Goal: Information Seeking & Learning: Learn about a topic

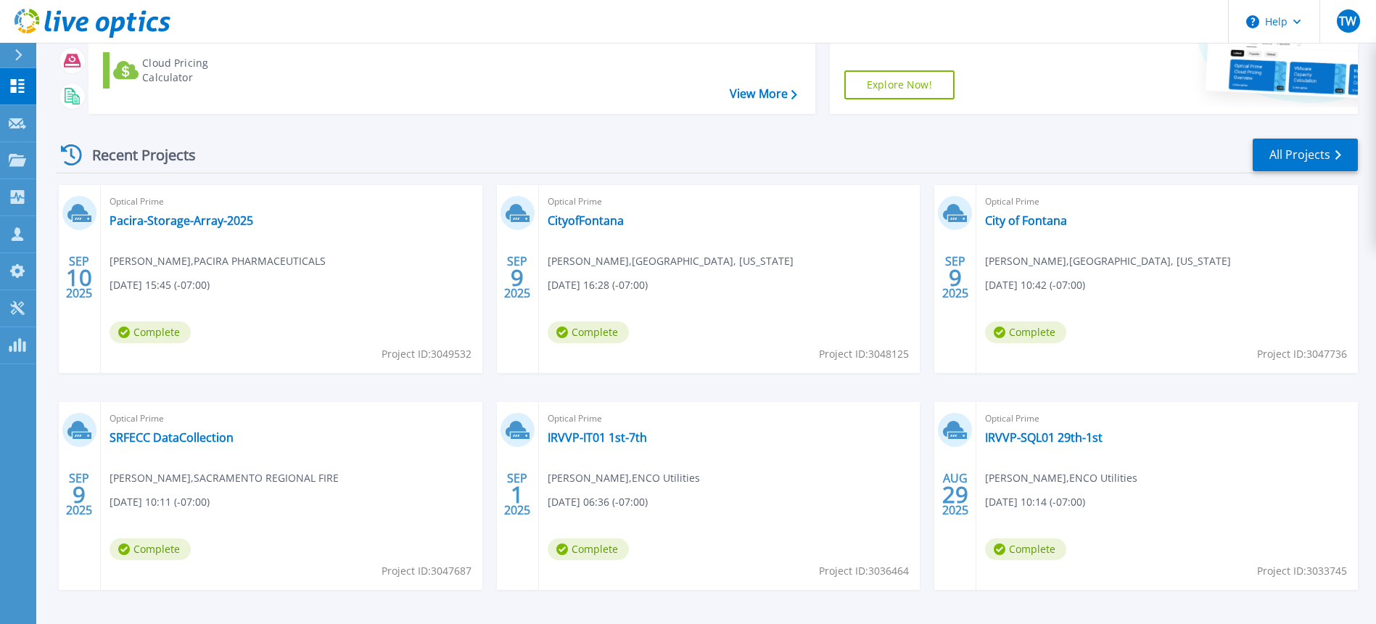
scroll to position [241, 0]
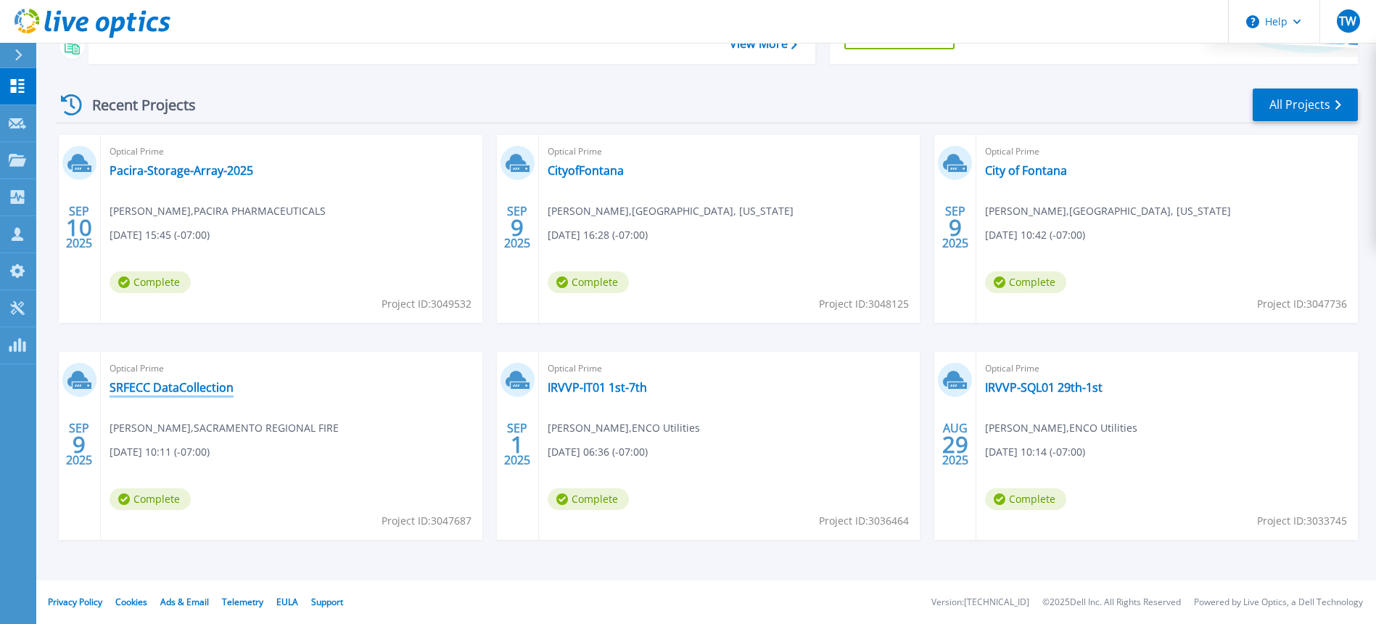
click at [207, 390] on link "SRFECC DataCollection" at bounding box center [171, 387] width 124 height 15
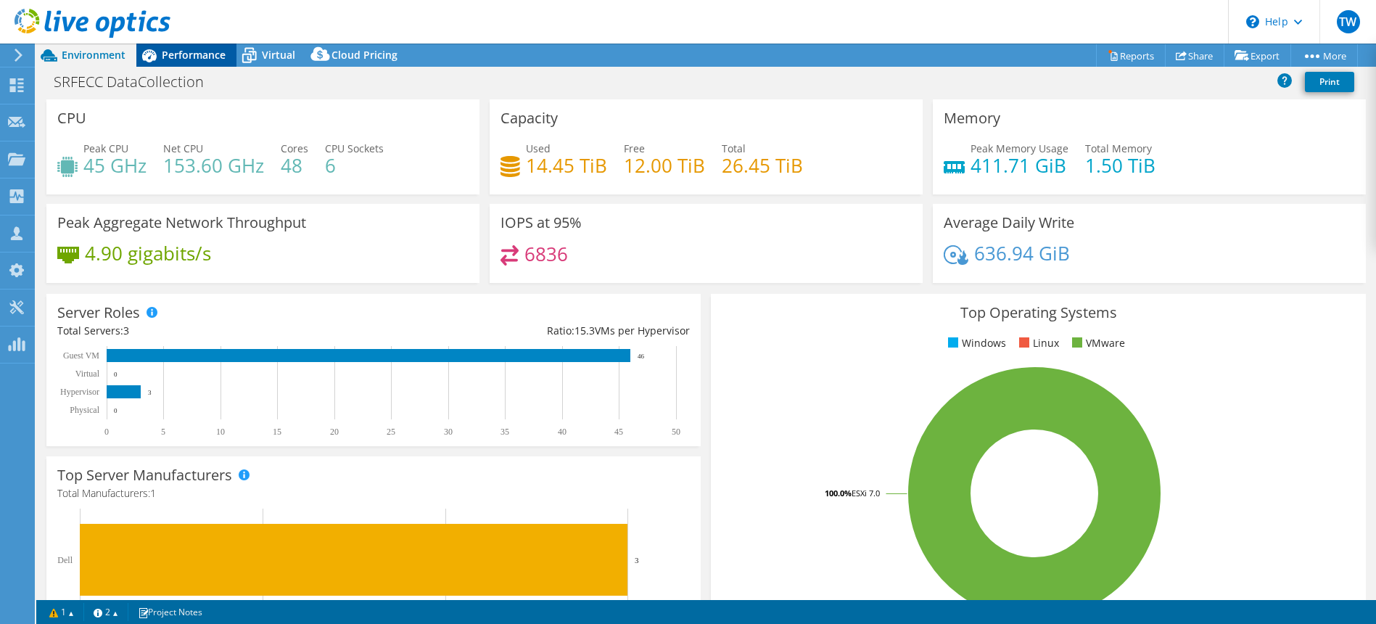
click at [181, 55] on span "Performance" at bounding box center [194, 55] width 64 height 14
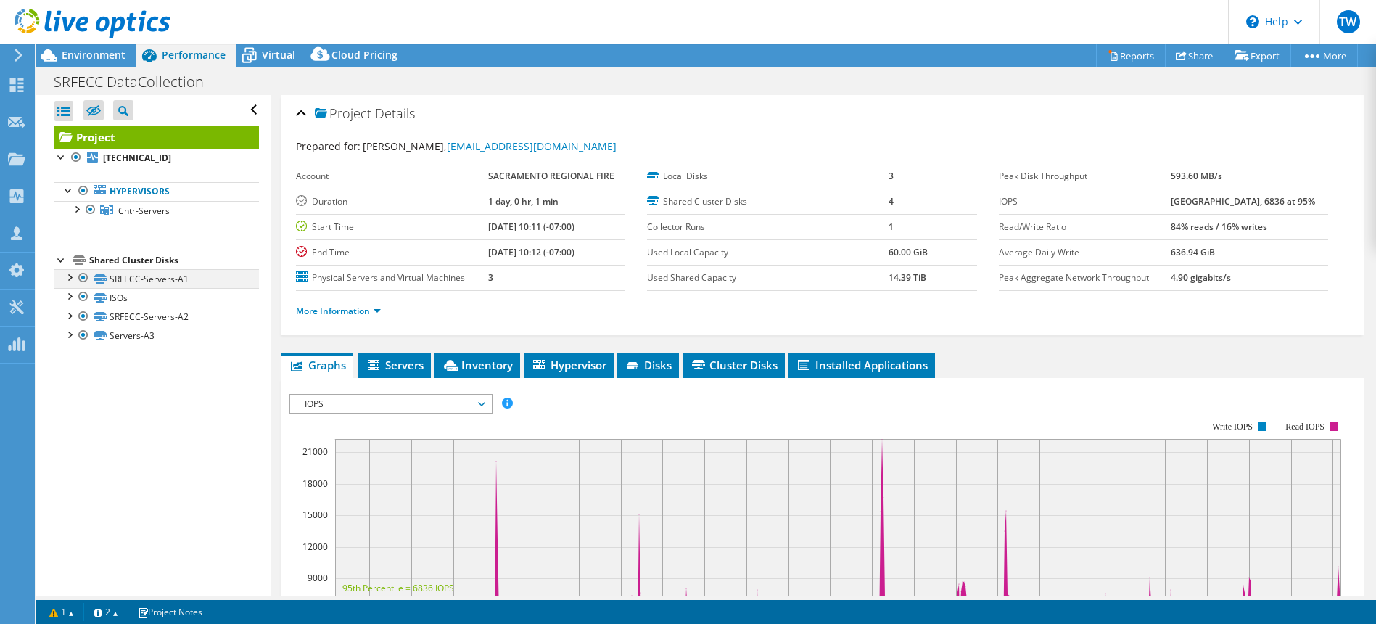
click at [70, 278] on div at bounding box center [69, 276] width 15 height 15
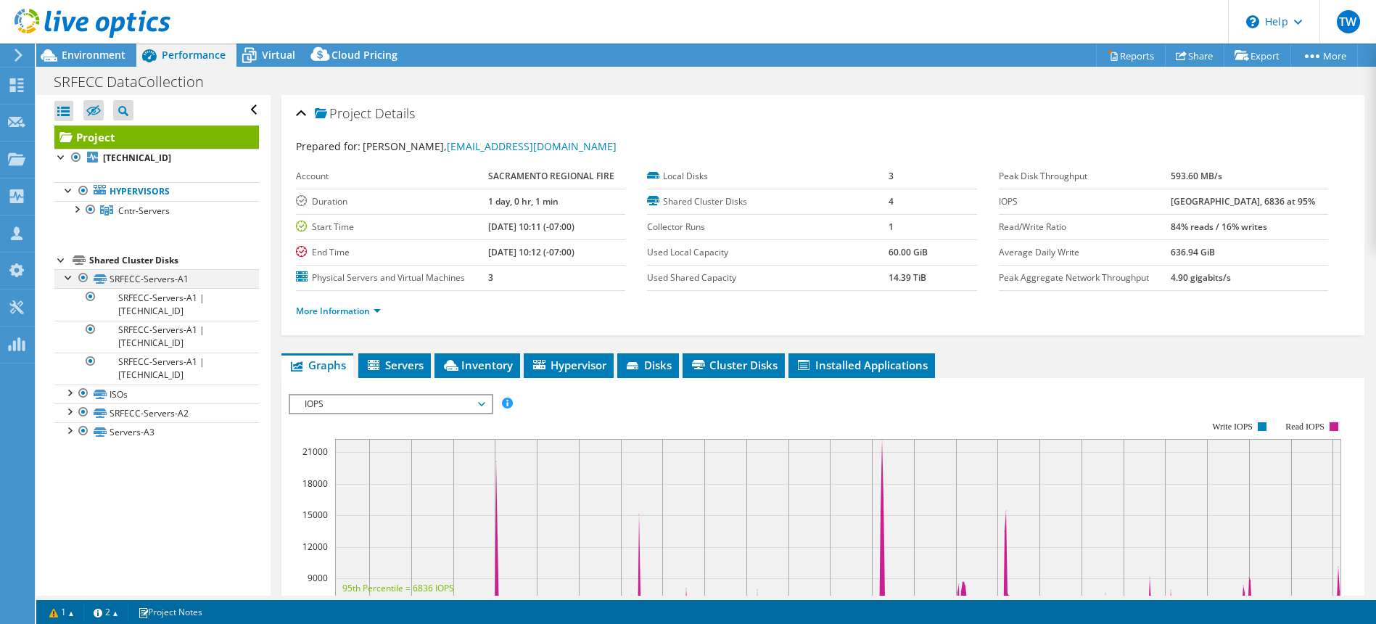
click at [70, 278] on div at bounding box center [69, 276] width 15 height 15
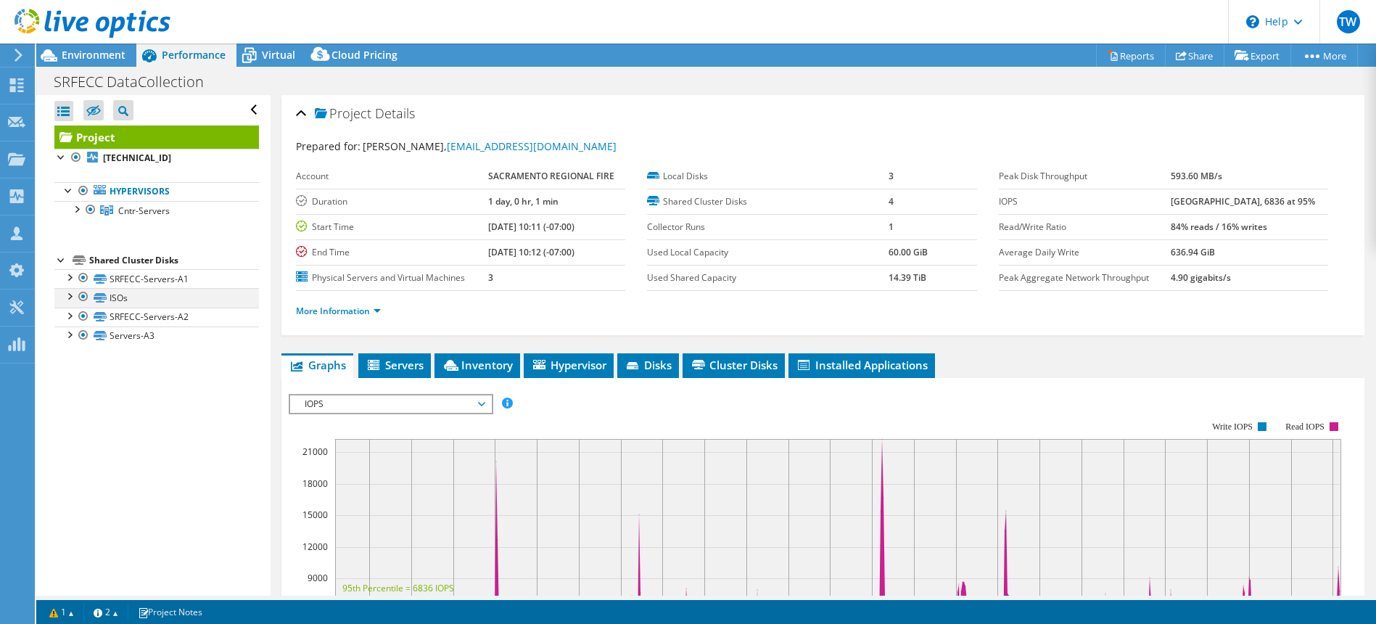
click at [70, 301] on div at bounding box center [69, 295] width 15 height 15
click at [67, 318] on div at bounding box center [69, 314] width 15 height 15
click at [68, 334] on div at bounding box center [69, 333] width 15 height 15
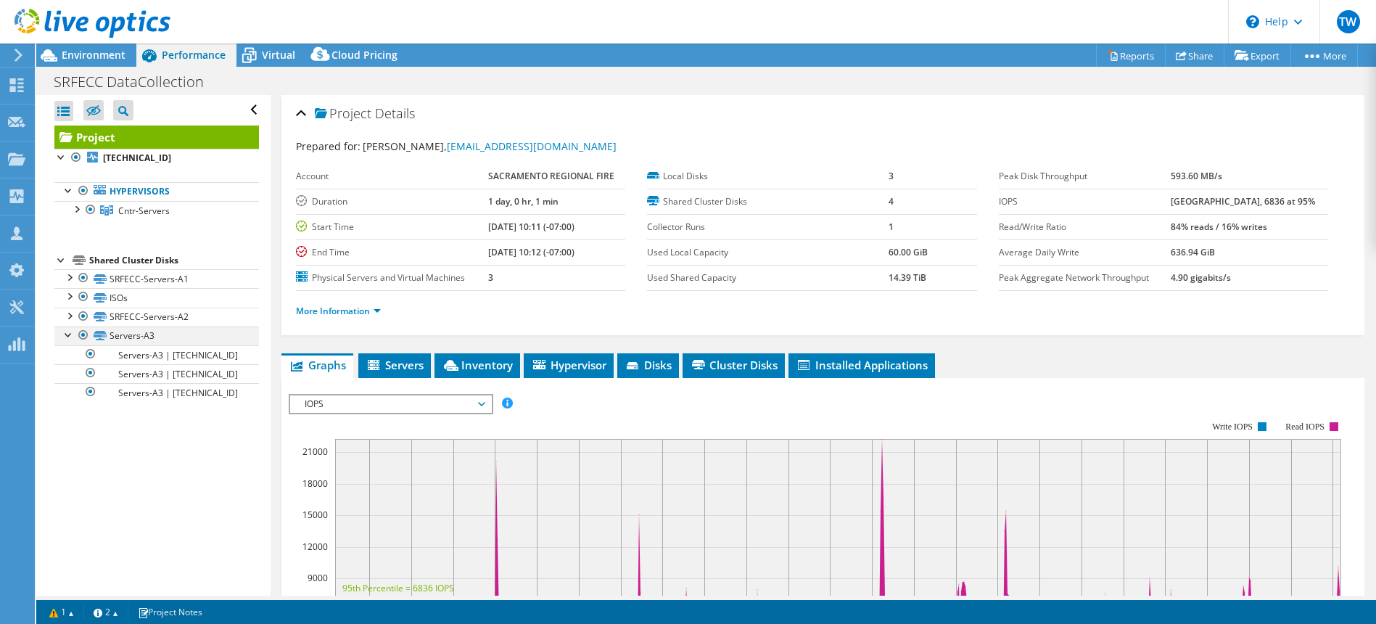
click at [68, 334] on div at bounding box center [69, 333] width 15 height 15
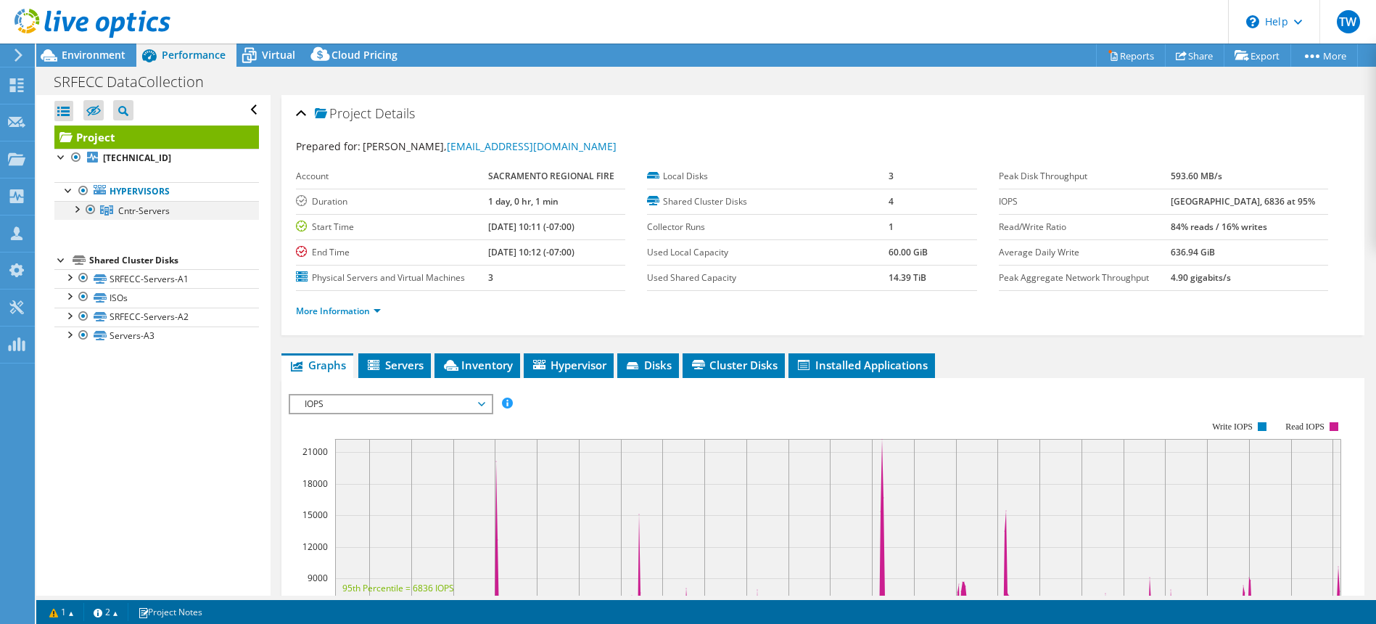
click at [79, 207] on div at bounding box center [76, 208] width 15 height 15
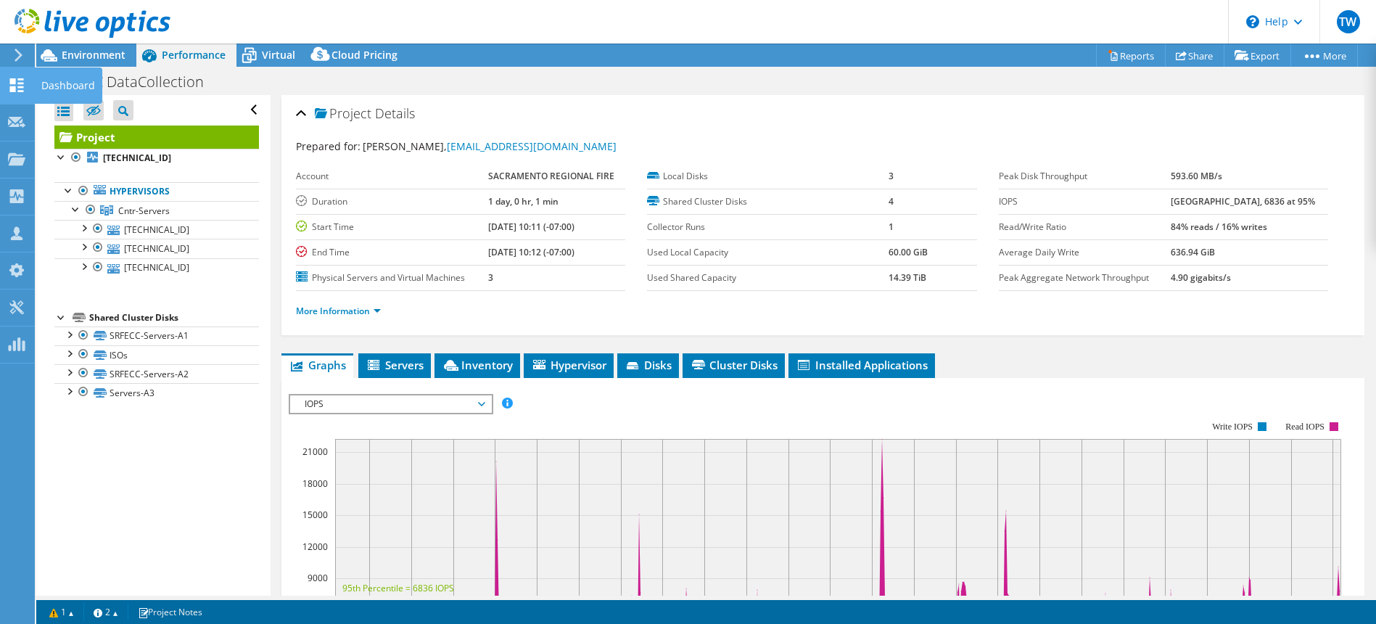
click at [59, 68] on div "Dashboard" at bounding box center [68, 85] width 68 height 36
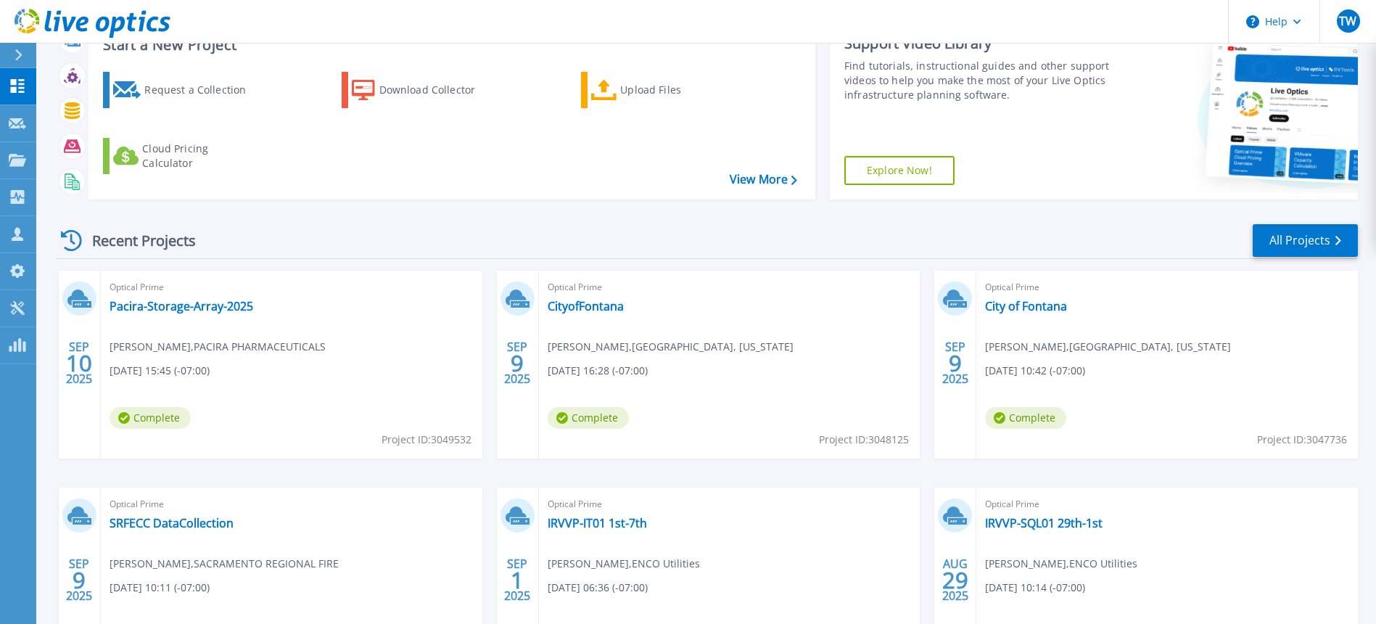
scroll to position [212, 0]
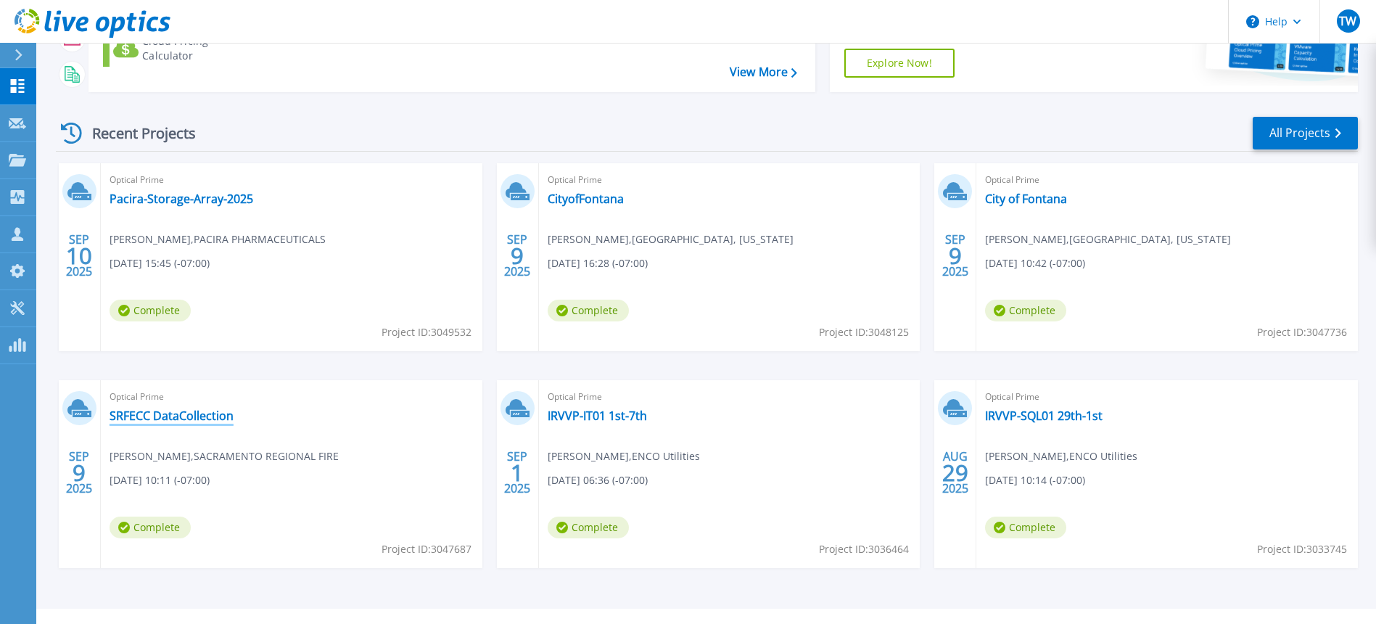
click at [188, 415] on link "SRFECC DataCollection" at bounding box center [171, 415] width 124 height 15
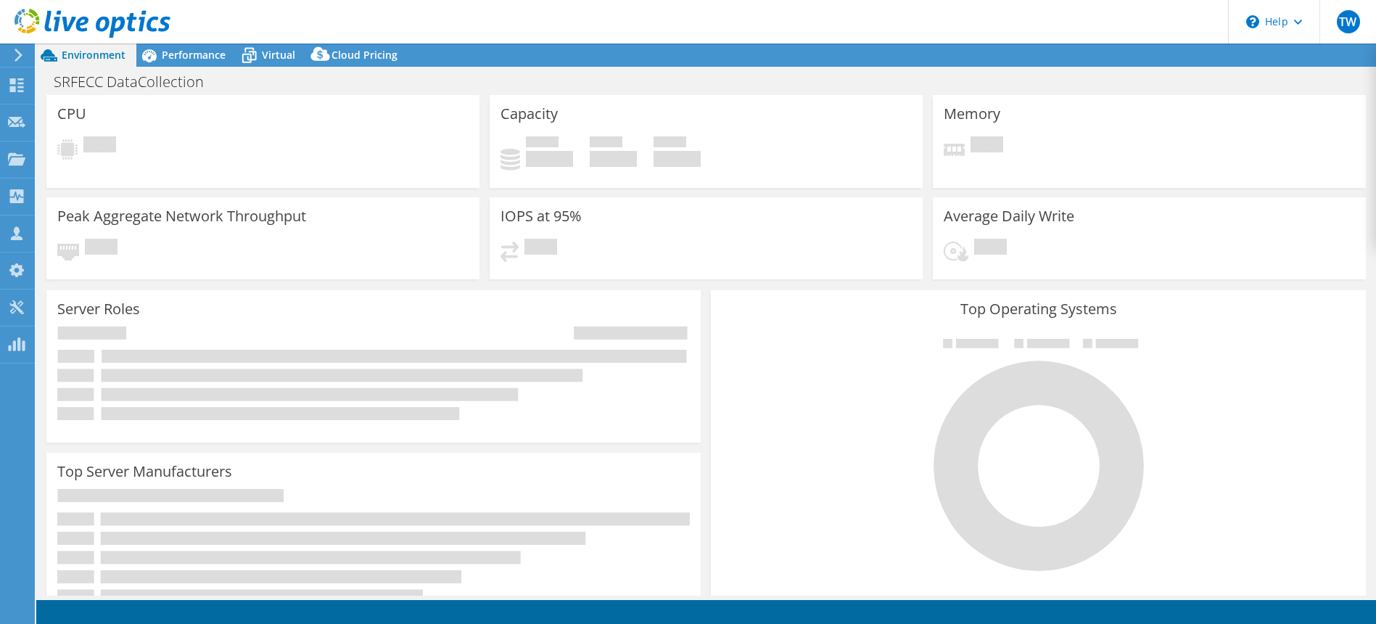
select select "USD"
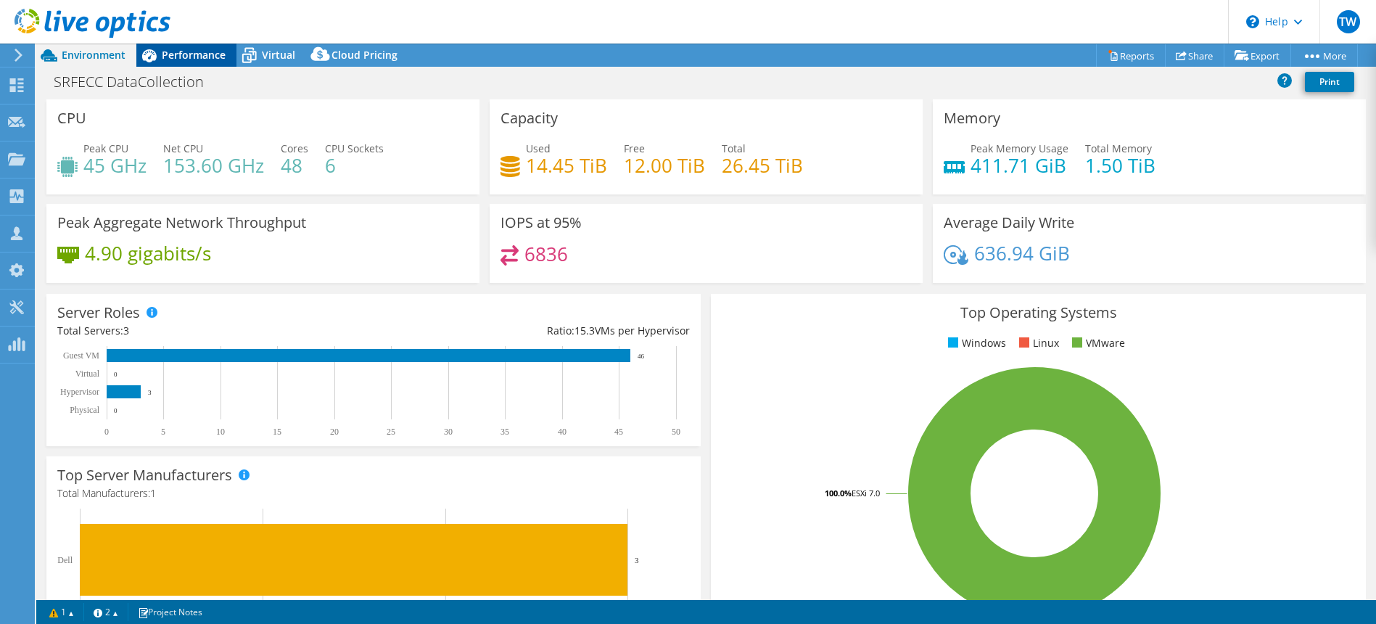
click at [186, 58] on span "Performance" at bounding box center [194, 55] width 64 height 14
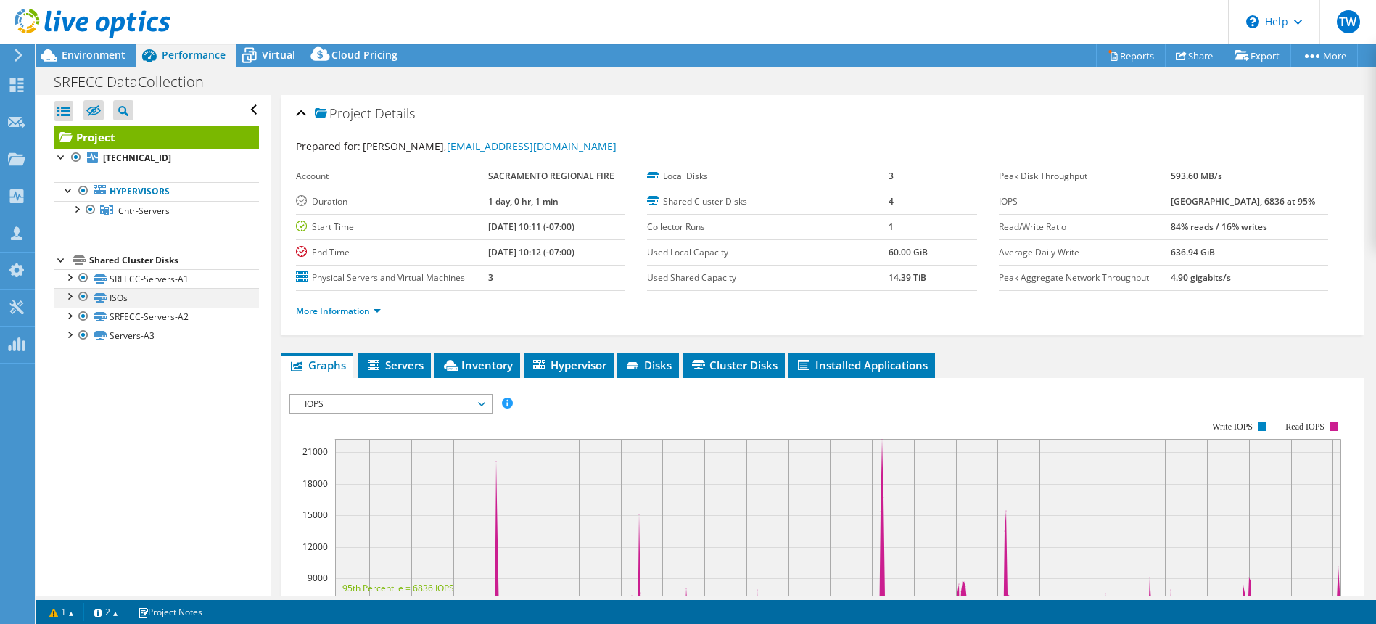
click at [70, 293] on div at bounding box center [69, 295] width 15 height 15
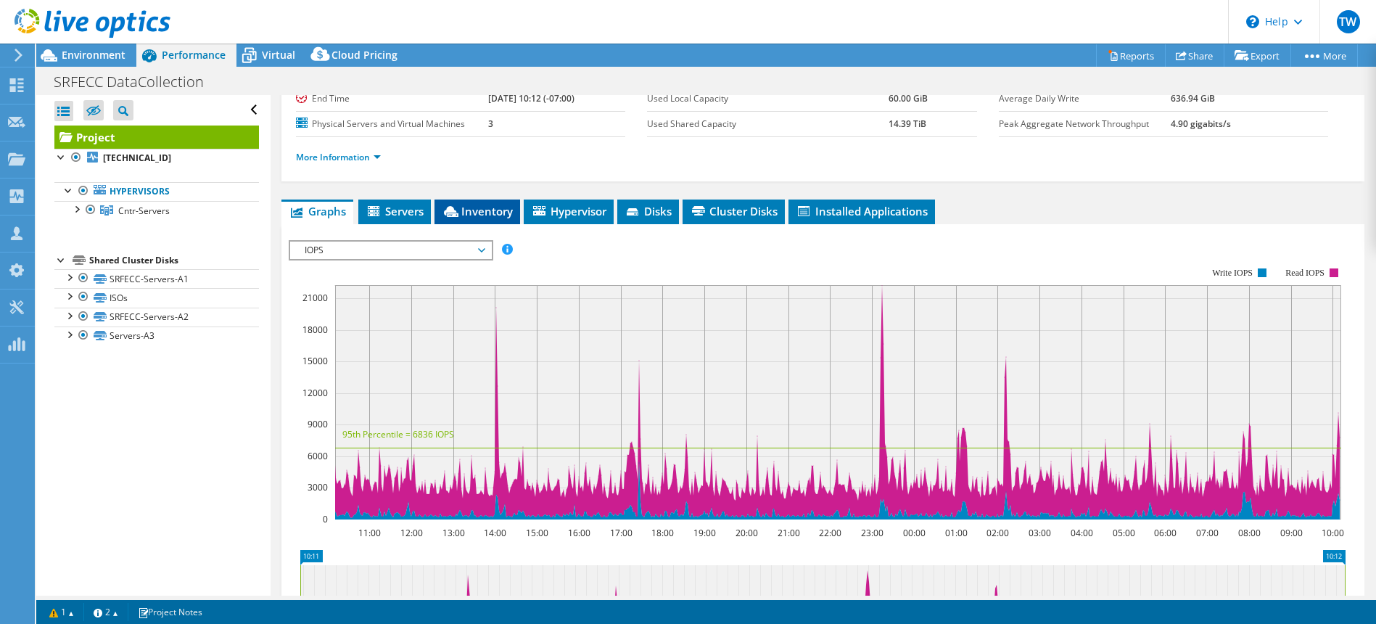
scroll to position [159, 0]
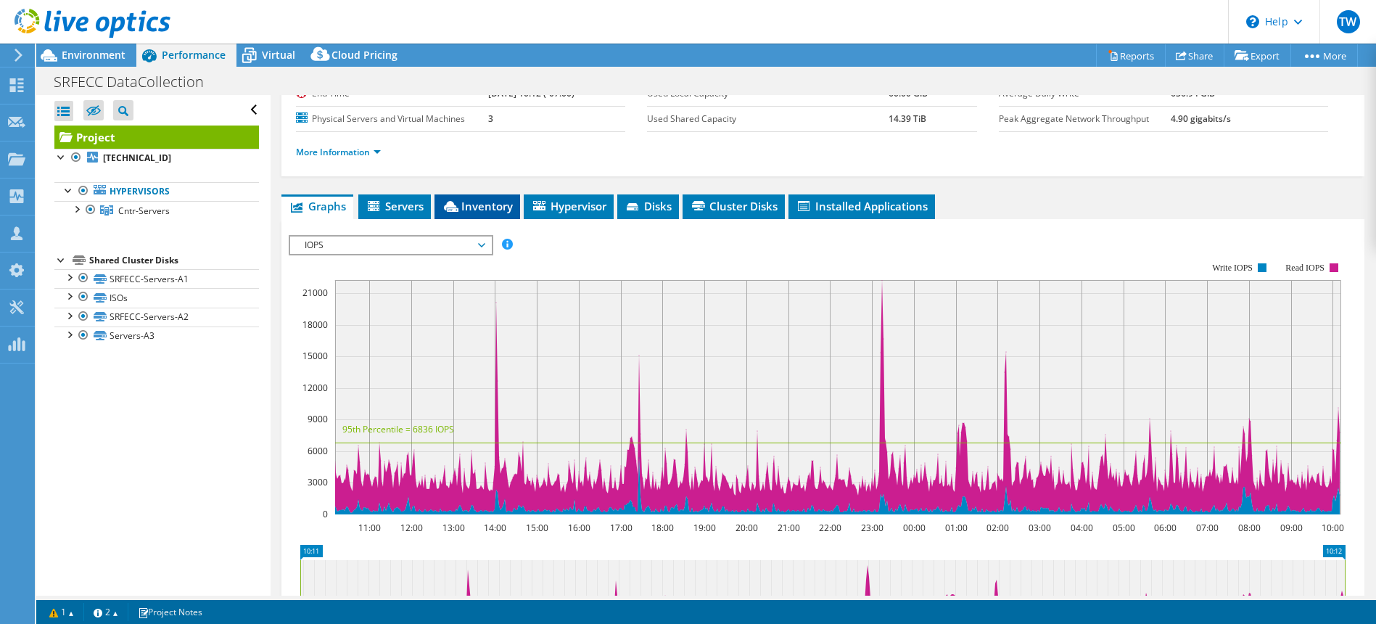
click at [516, 208] on li "Inventory" at bounding box center [477, 206] width 86 height 25
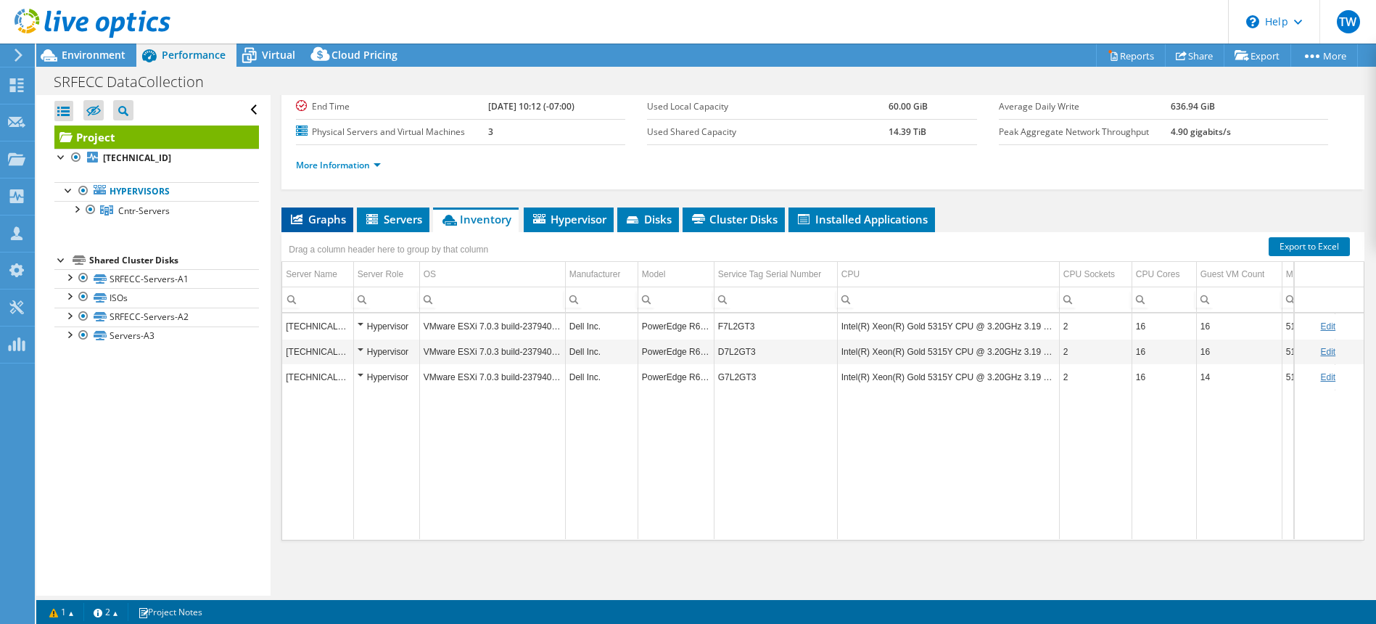
click at [323, 225] on span "Graphs" at bounding box center [317, 219] width 57 height 15
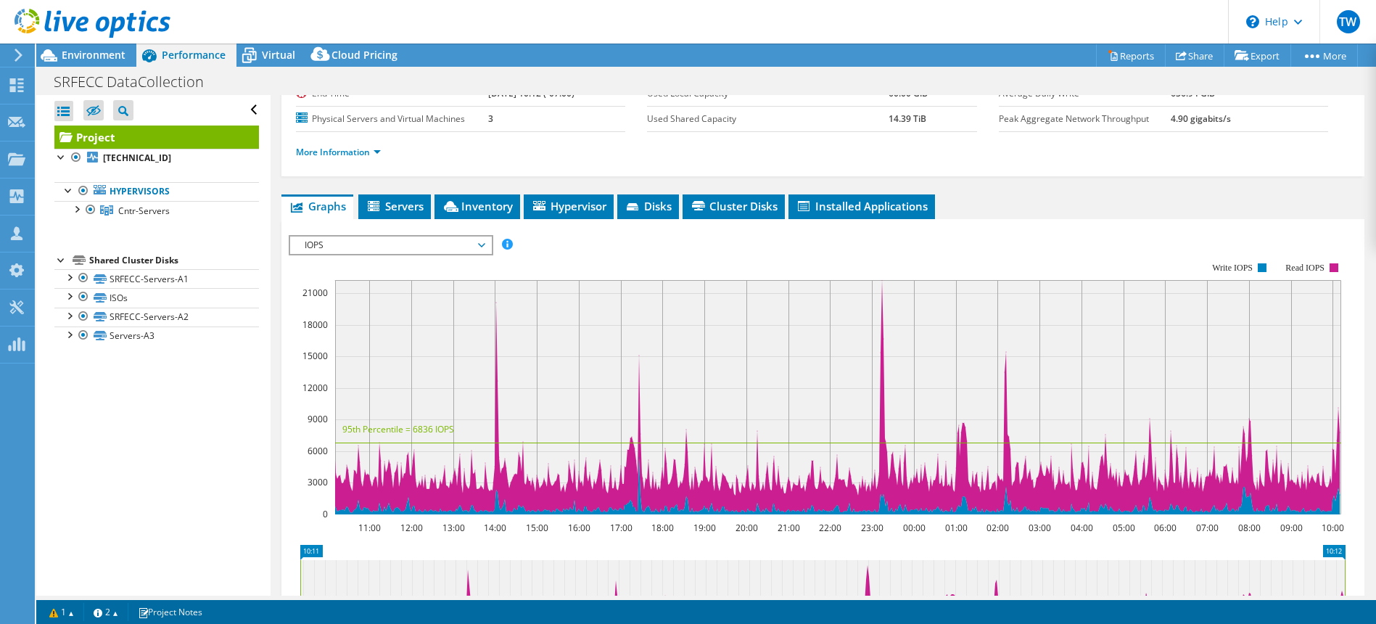
click at [334, 242] on span "IOPS" at bounding box center [390, 244] width 186 height 17
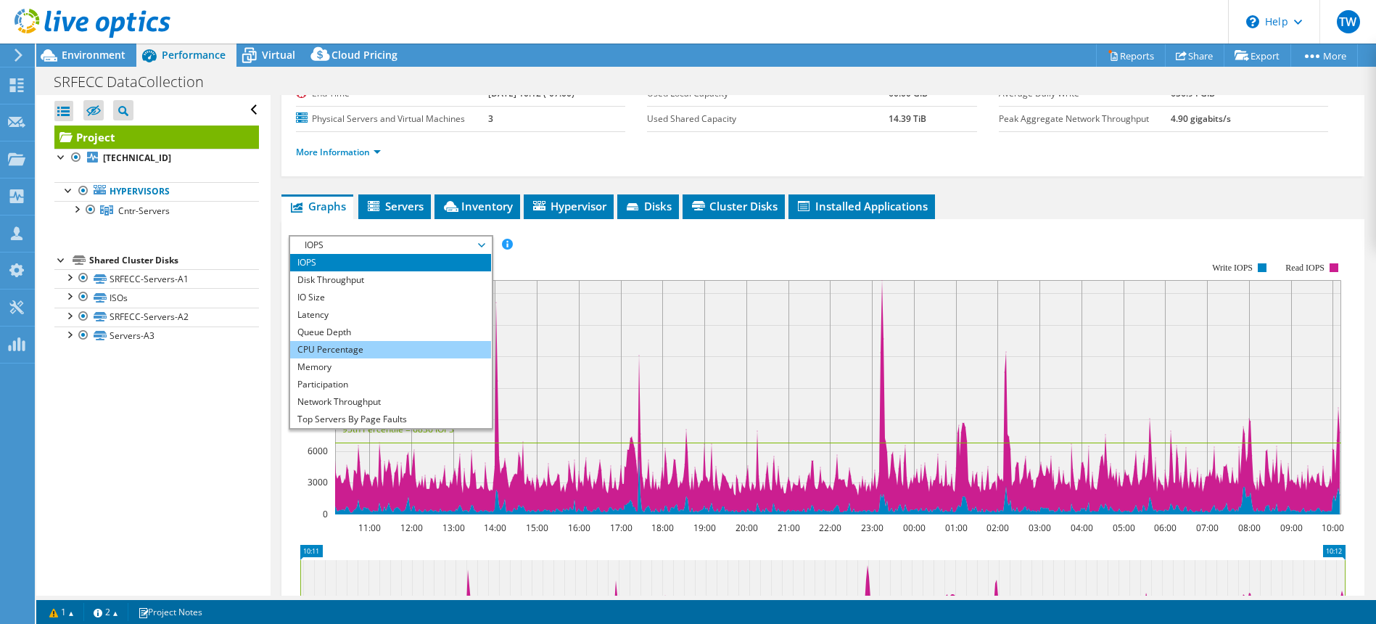
click at [334, 352] on li "CPU Percentage" at bounding box center [390, 349] width 201 height 17
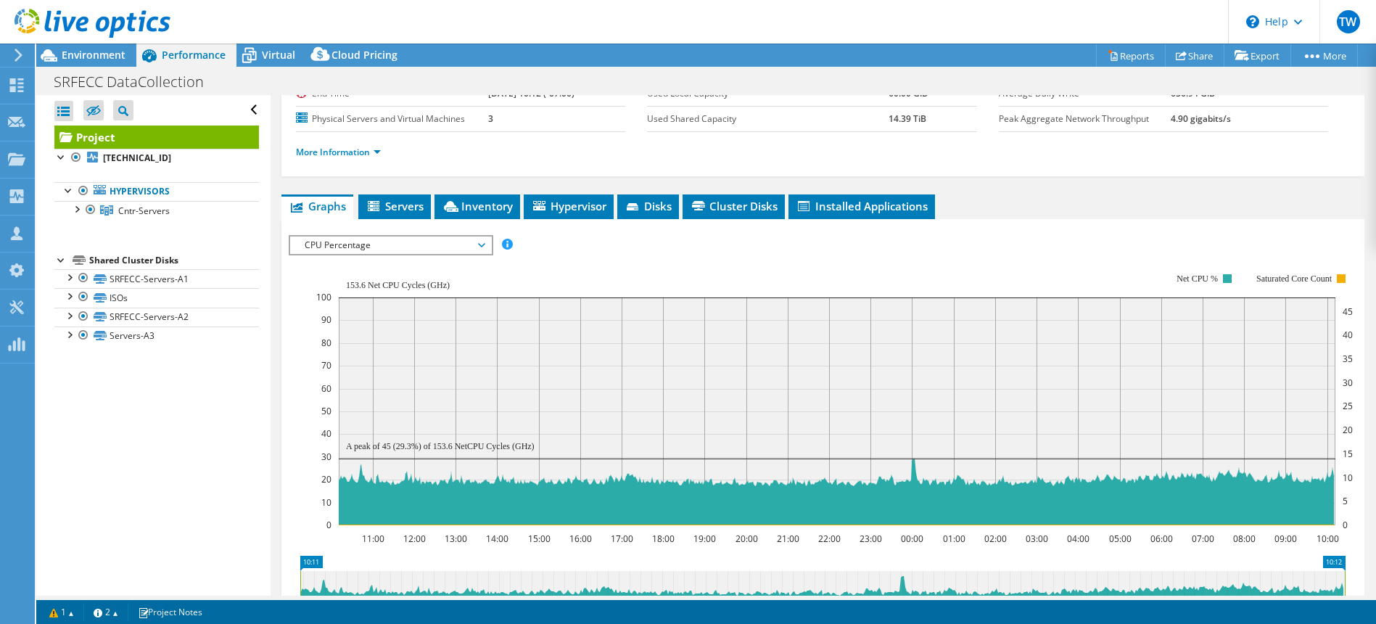
click at [358, 241] on span "CPU Percentage" at bounding box center [390, 244] width 186 height 17
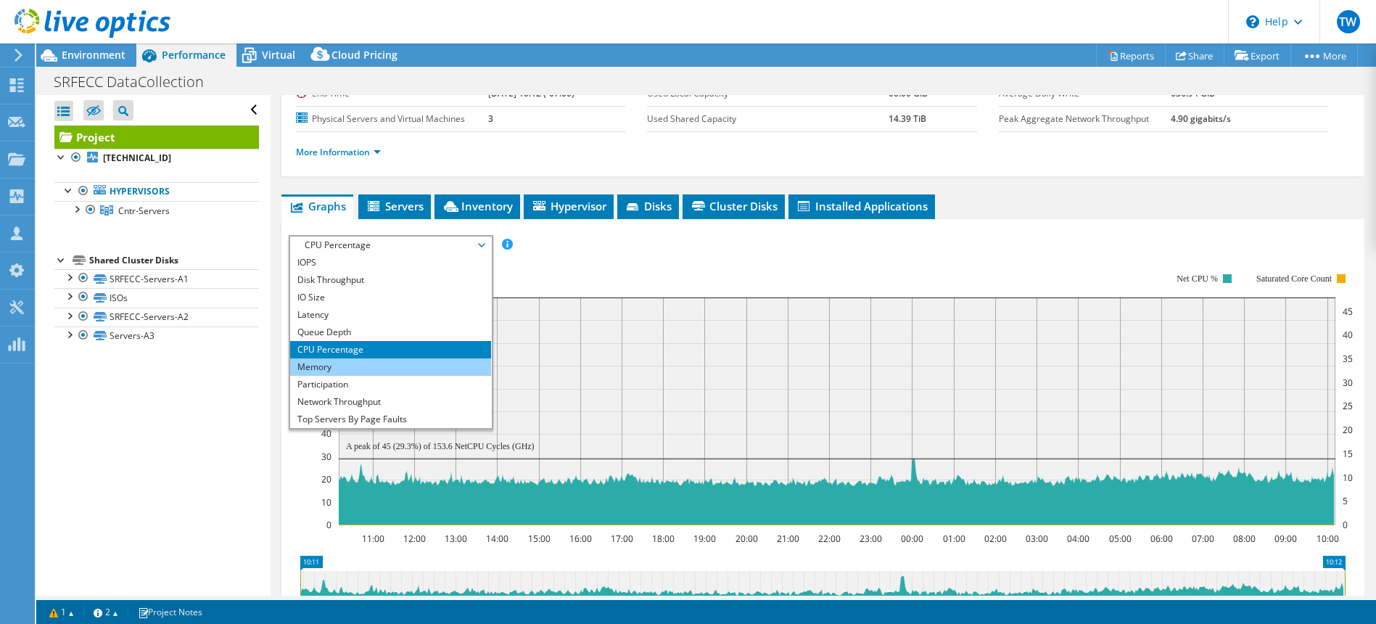
click at [338, 369] on li "Memory" at bounding box center [390, 366] width 201 height 17
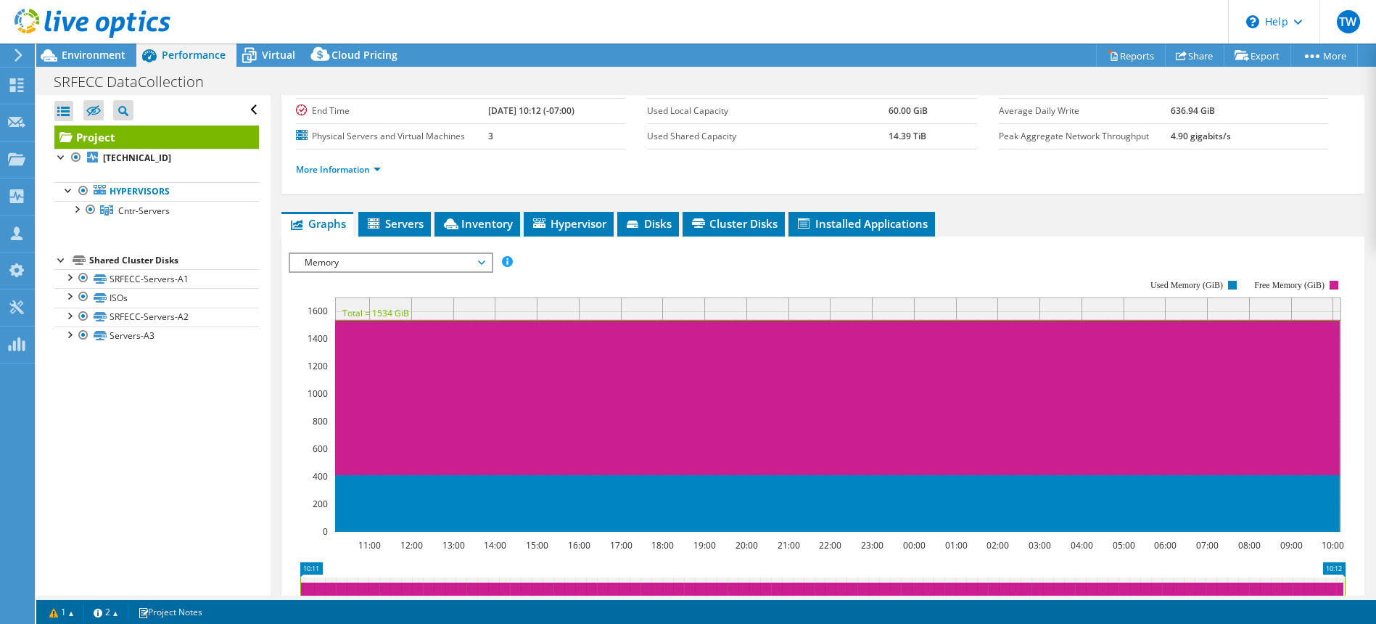
scroll to position [0, 0]
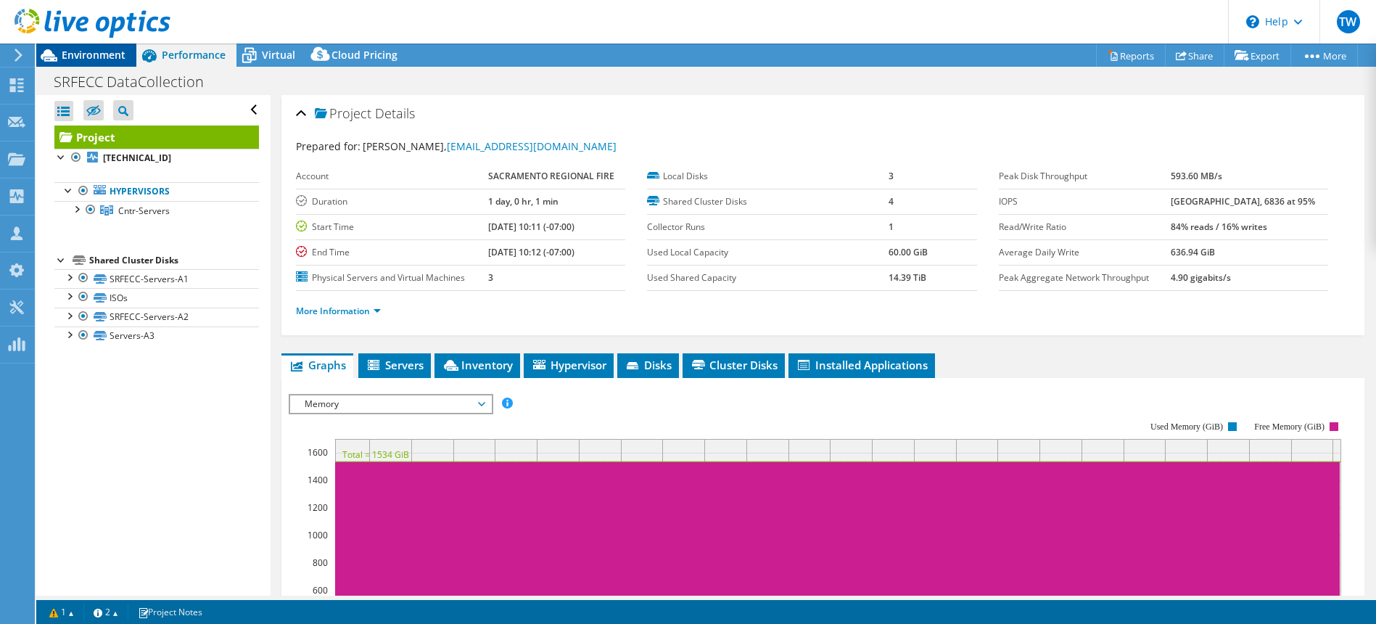
click at [88, 51] on span "Environment" at bounding box center [94, 55] width 64 height 14
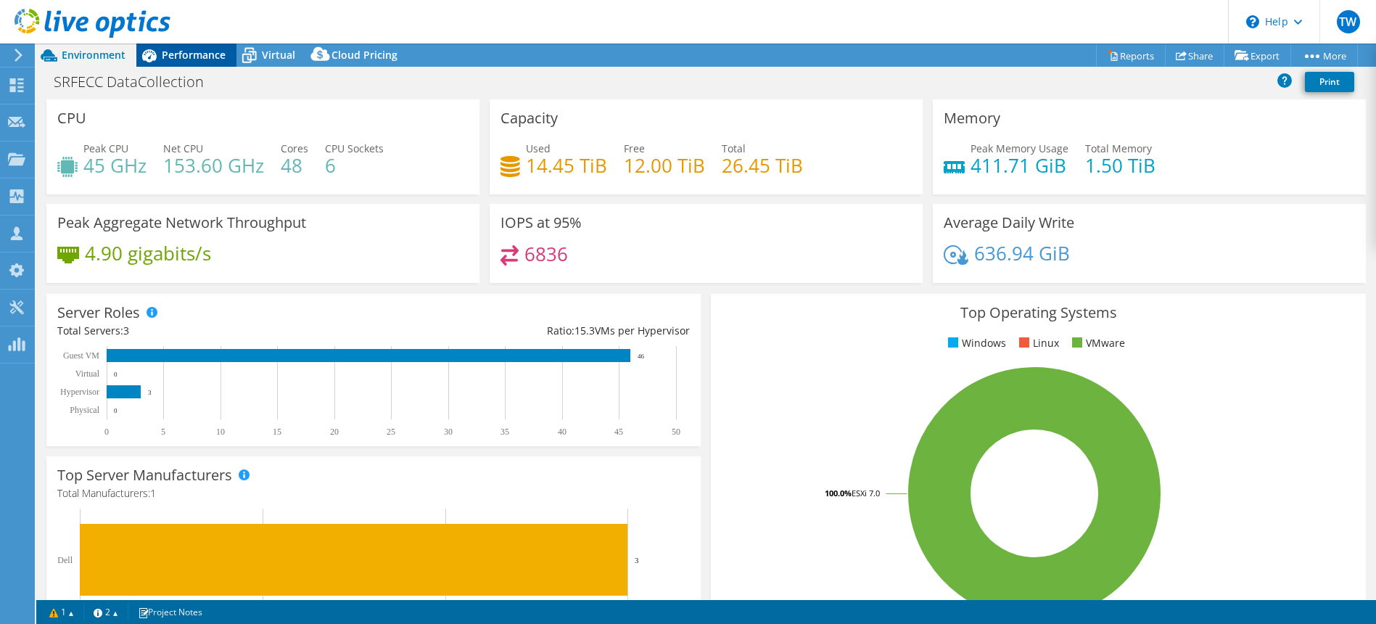
click at [186, 57] on span "Performance" at bounding box center [194, 55] width 64 height 14
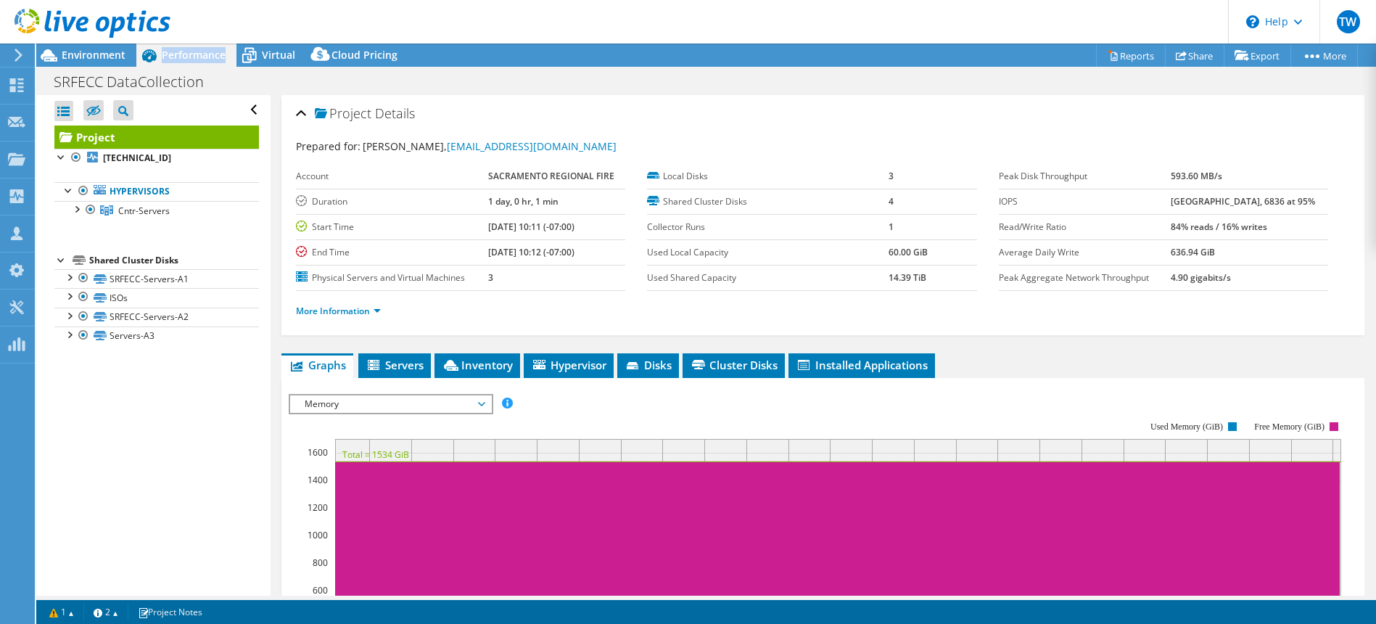
click at [186, 57] on span "Performance" at bounding box center [194, 55] width 64 height 14
click at [371, 310] on link "More Information" at bounding box center [338, 311] width 85 height 12
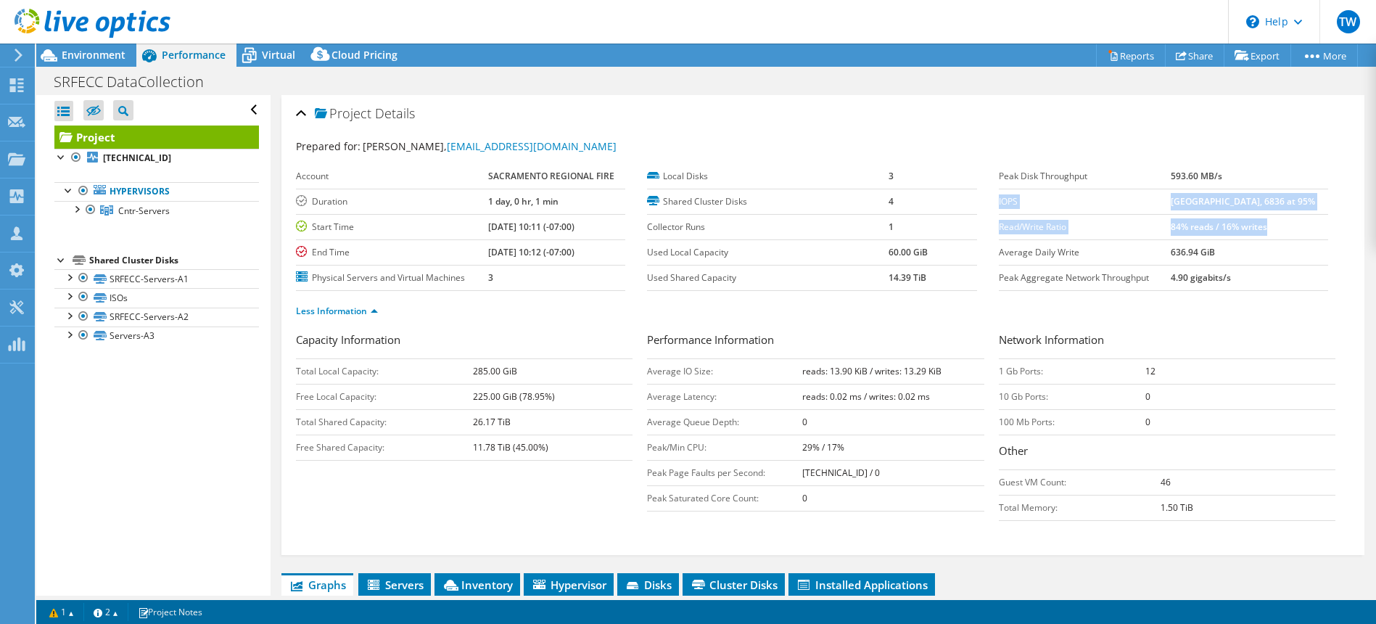
drag, startPoint x: 1299, startPoint y: 226, endPoint x: 999, endPoint y: 203, distance: 301.1
click at [999, 203] on tbody "Peak Disk Throughput 593.60 MB/s IOPS 22250 at Peak, 6836 at 95% Read/Write Rat…" at bounding box center [1162, 227] width 329 height 127
copy tbody "IOPS 22250 at Peak, 6836 at 95% Read/Write Ratio 84% reads / 16% writes"
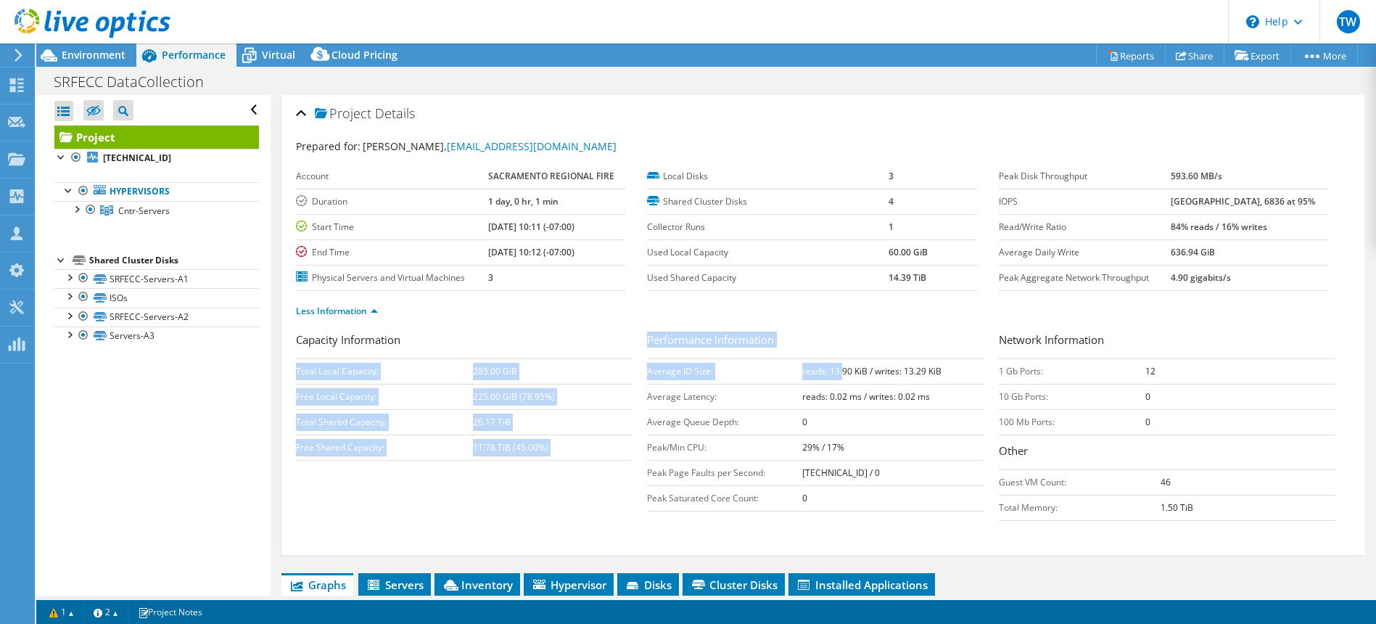
drag, startPoint x: 646, startPoint y: 372, endPoint x: 880, endPoint y: 371, distance: 233.5
click at [855, 371] on div "Capacity Information Total Local Capacity: 285.00 GiB Free Local Capacity: 225.…" at bounding box center [823, 429] width 1054 height 197
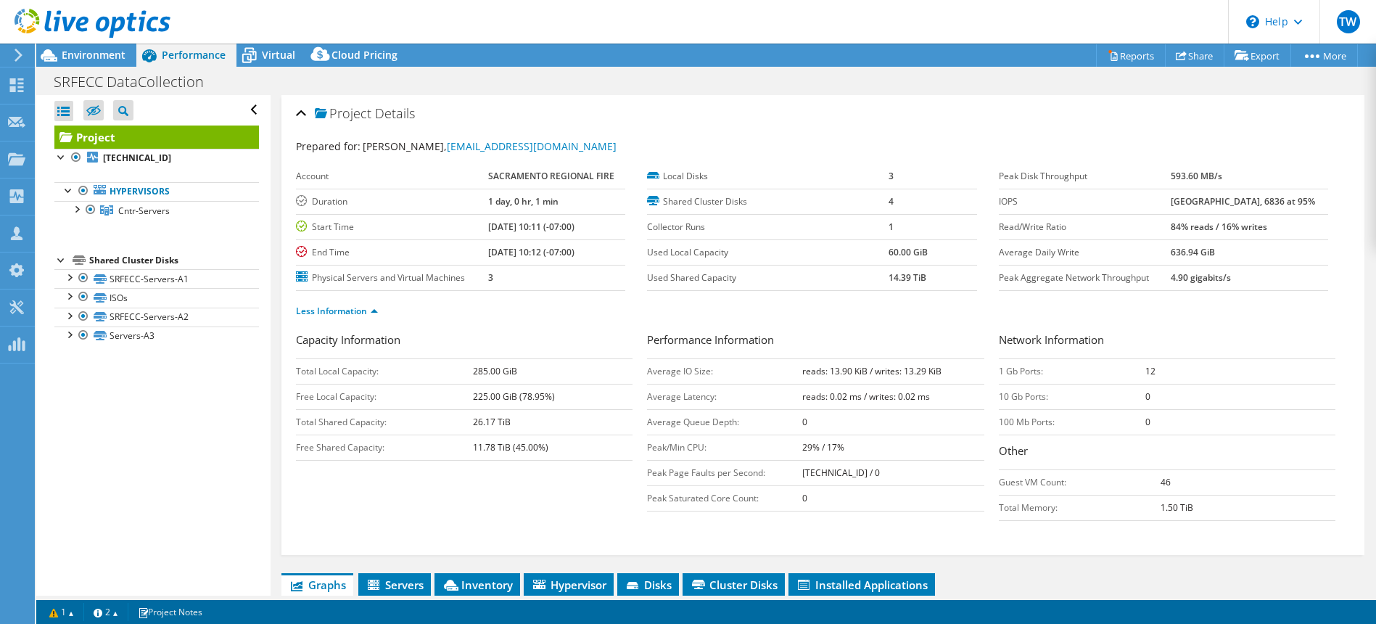
drag, startPoint x: 880, startPoint y: 371, endPoint x: 928, endPoint y: 371, distance: 48.6
click at [907, 371] on b "reads: 13.90 KiB / writes: 13.29 KiB" at bounding box center [871, 371] width 139 height 12
drag, startPoint x: 946, startPoint y: 371, endPoint x: 650, endPoint y: 372, distance: 295.8
click at [650, 372] on tr "Average IO Size: reads: 13.90 KiB / writes: 13.29 KiB" at bounding box center [815, 370] width 336 height 25
copy tr "verage IO Size: reads: 13.90 KiB / writes: 13.29 KiB"
